Goal: Information Seeking & Learning: Find contact information

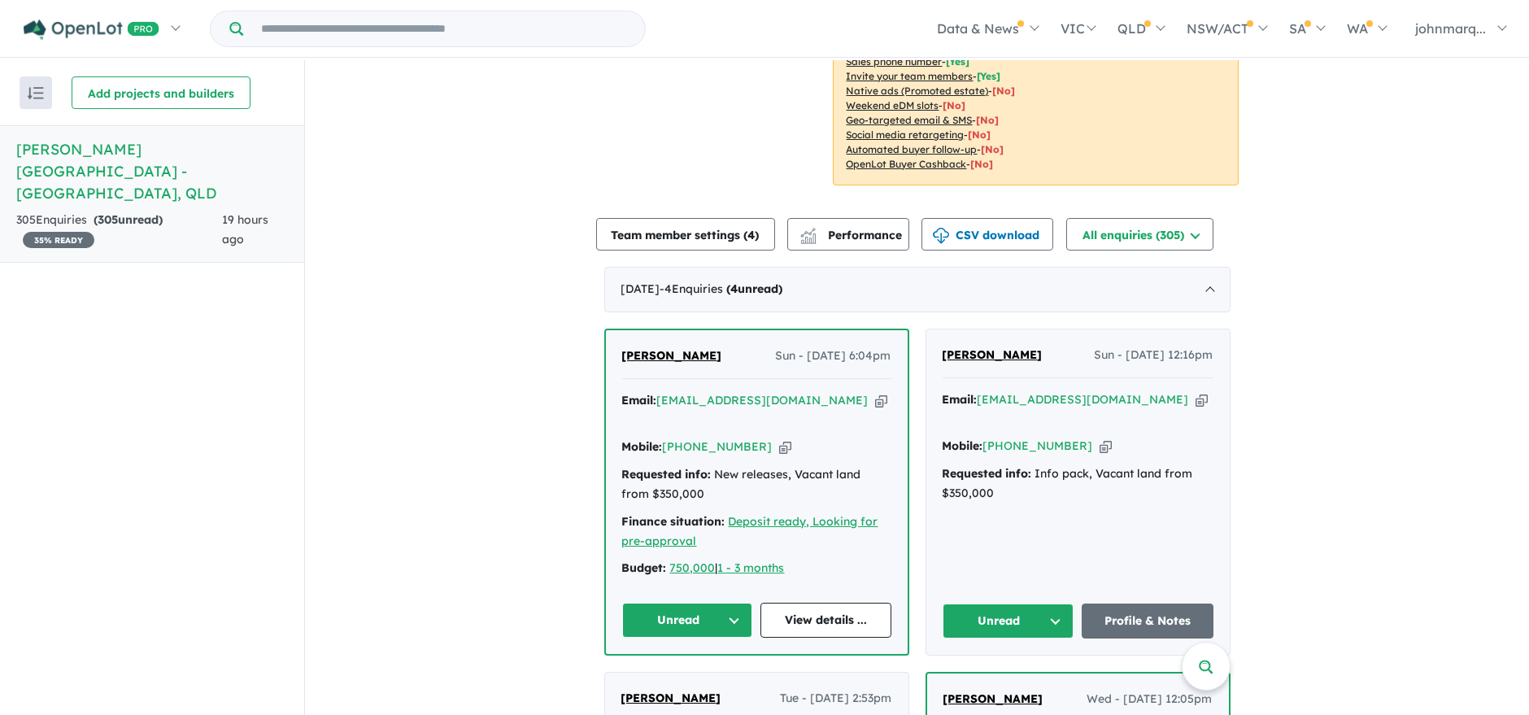
scroll to position [451, 0]
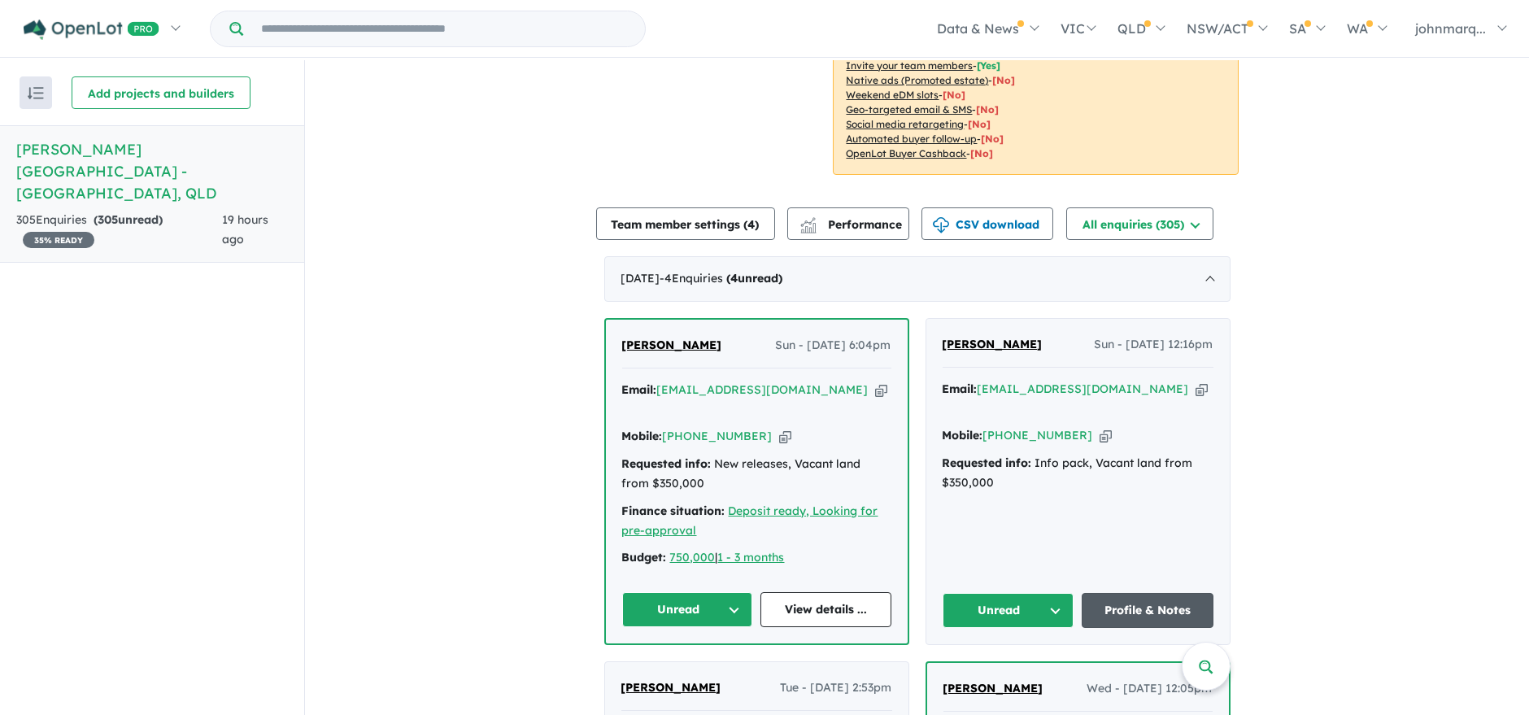
click at [1143, 593] on link "Profile & Notes" at bounding box center [1148, 610] width 132 height 35
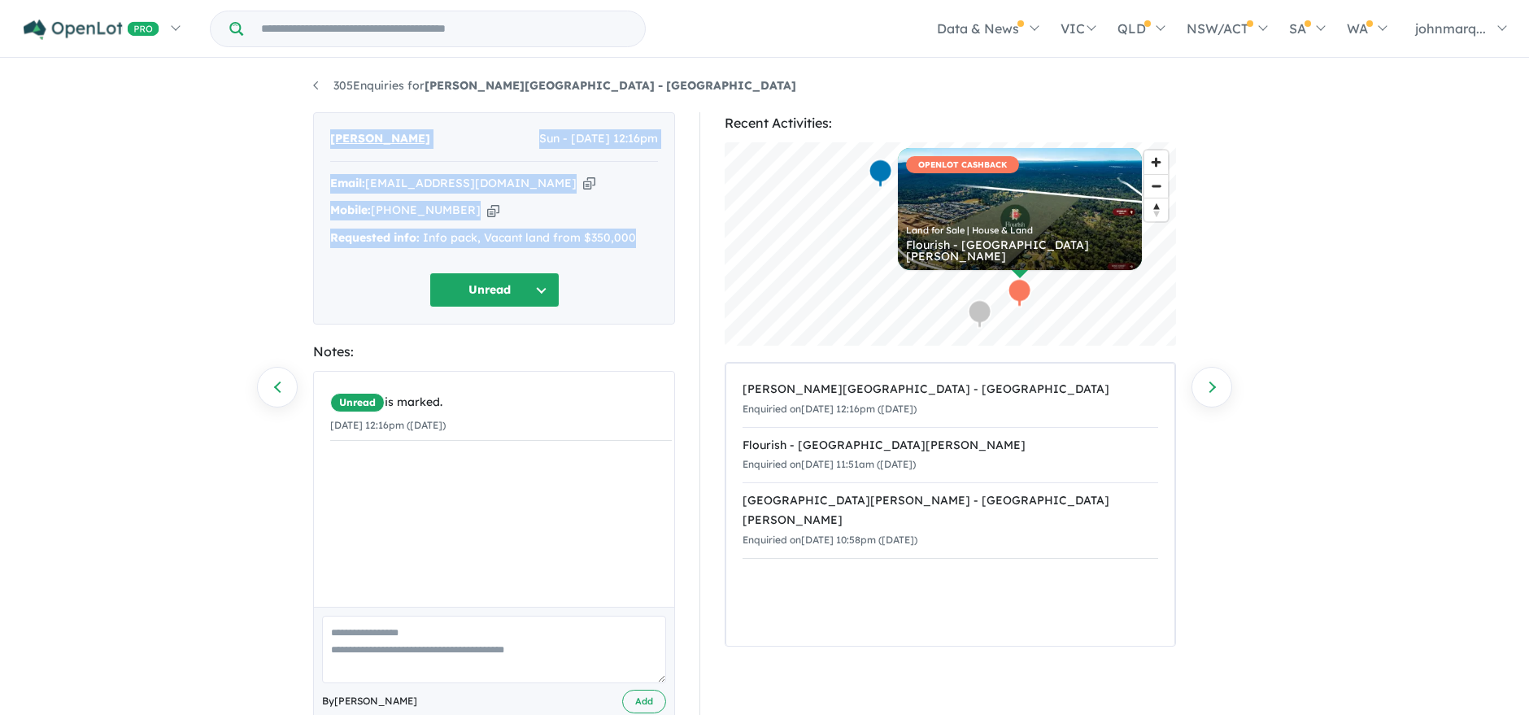
drag, startPoint x: 322, startPoint y: 137, endPoint x: 640, endPoint y: 245, distance: 335.6
click at [640, 245] on div "Shigil Gopalakrishnan Sun - 12/10/2025, 12:16pm Email: shigil.vgees@gmail.com C…" at bounding box center [494, 218] width 362 height 212
copy div "Shigil Gopalakrishnan Sun - 12/10/2025, 12:16pm Email: shigil.vgees@gmail.com C…"
